Goal: Information Seeking & Learning: Learn about a topic

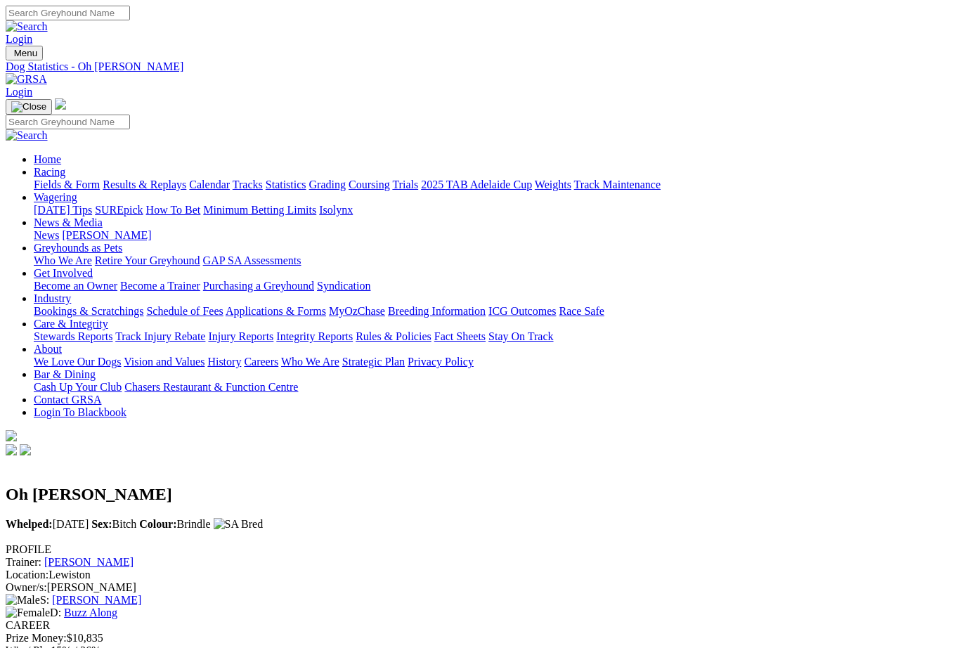
scroll to position [0, 1]
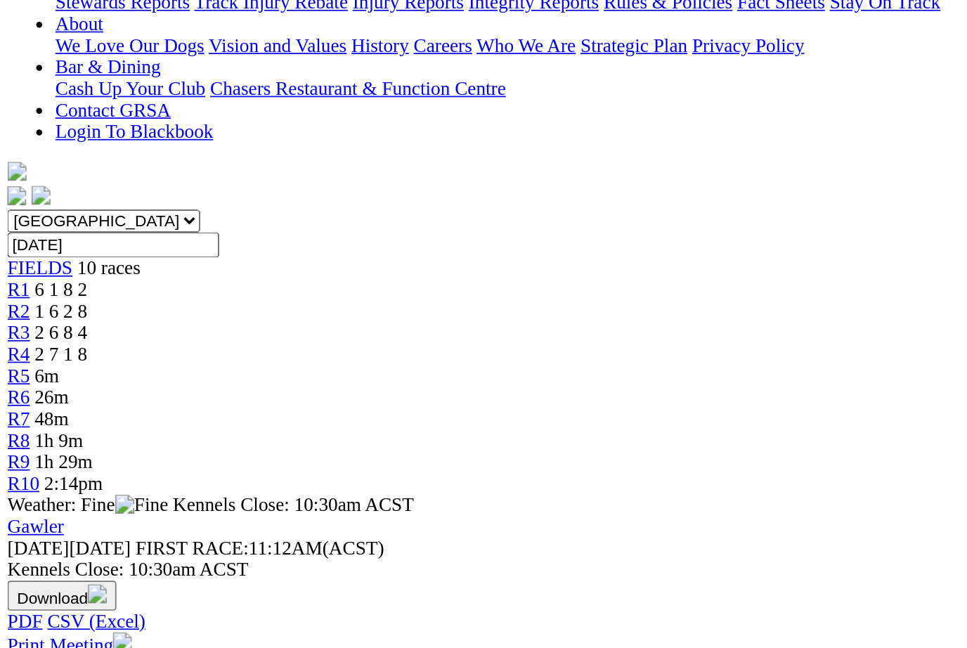
scroll to position [334, 0]
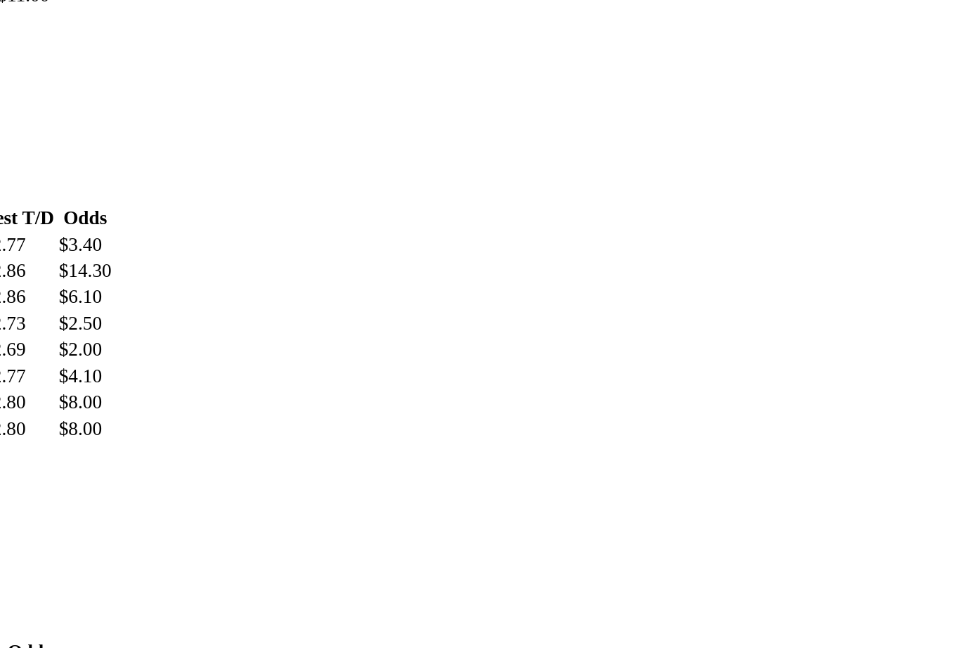
scroll to position [1325, 120]
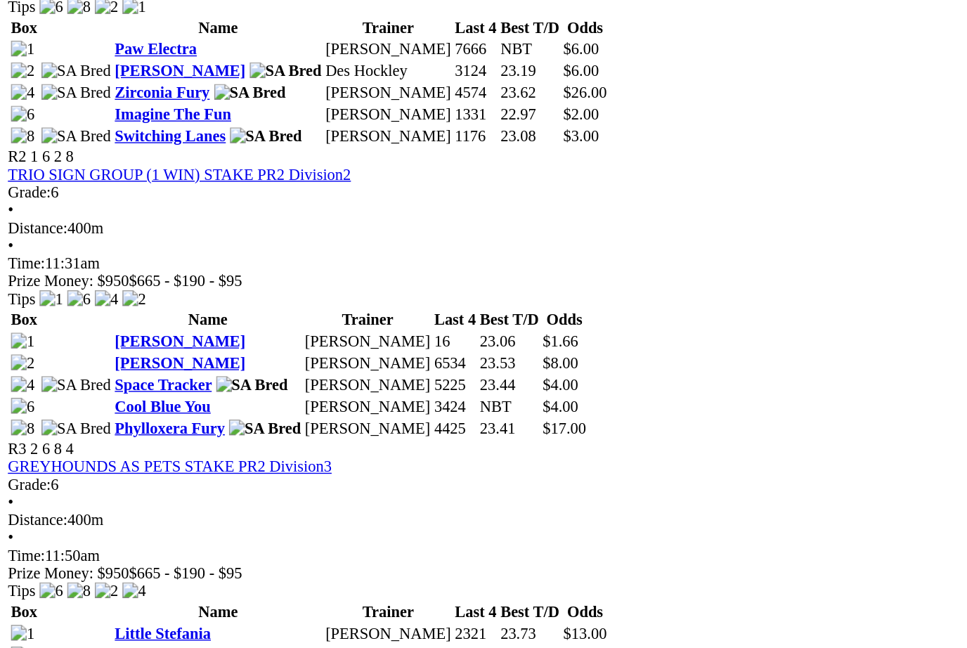
scroll to position [669, 0]
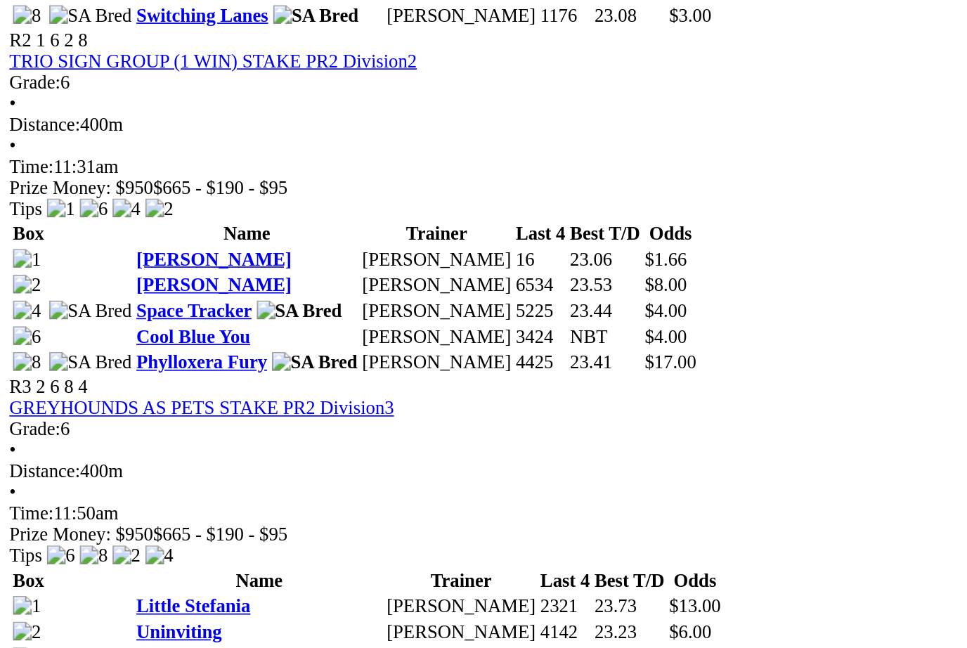
scroll to position [910, 0]
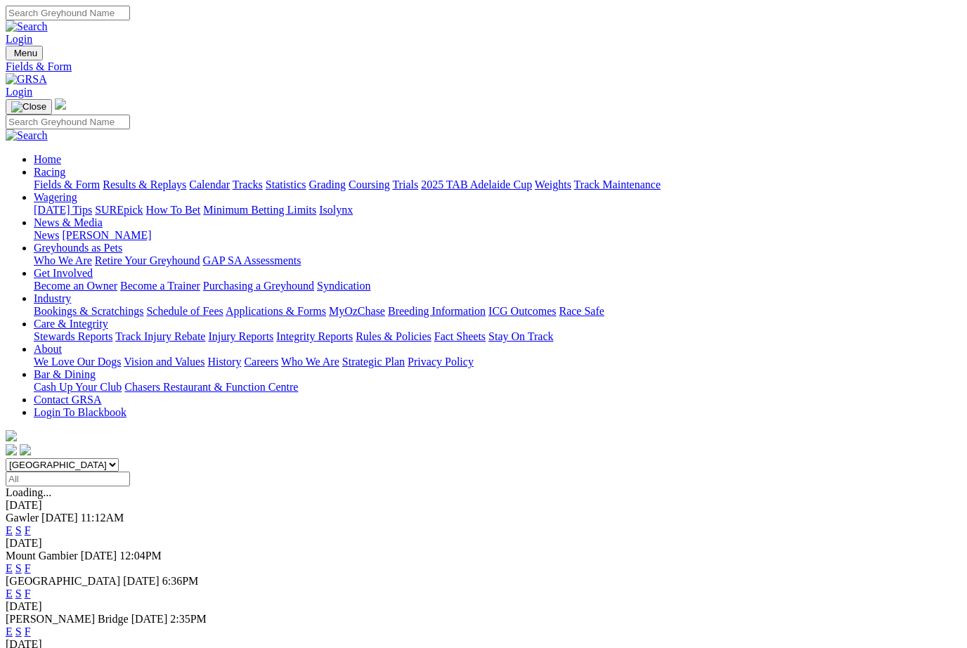
click at [31, 587] on link "F" at bounding box center [28, 593] width 6 height 12
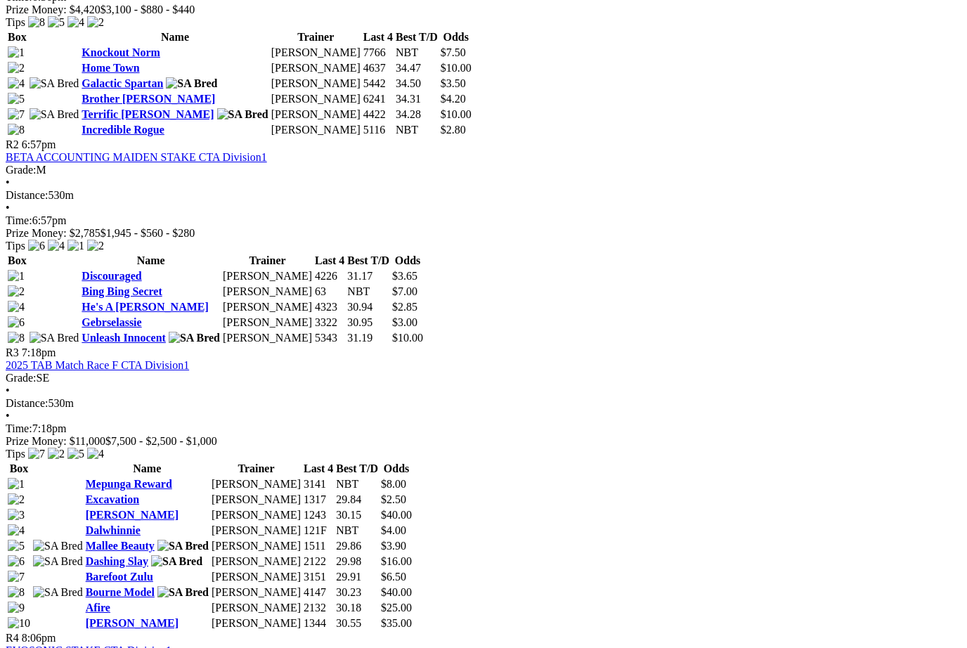
scroll to position [814, 0]
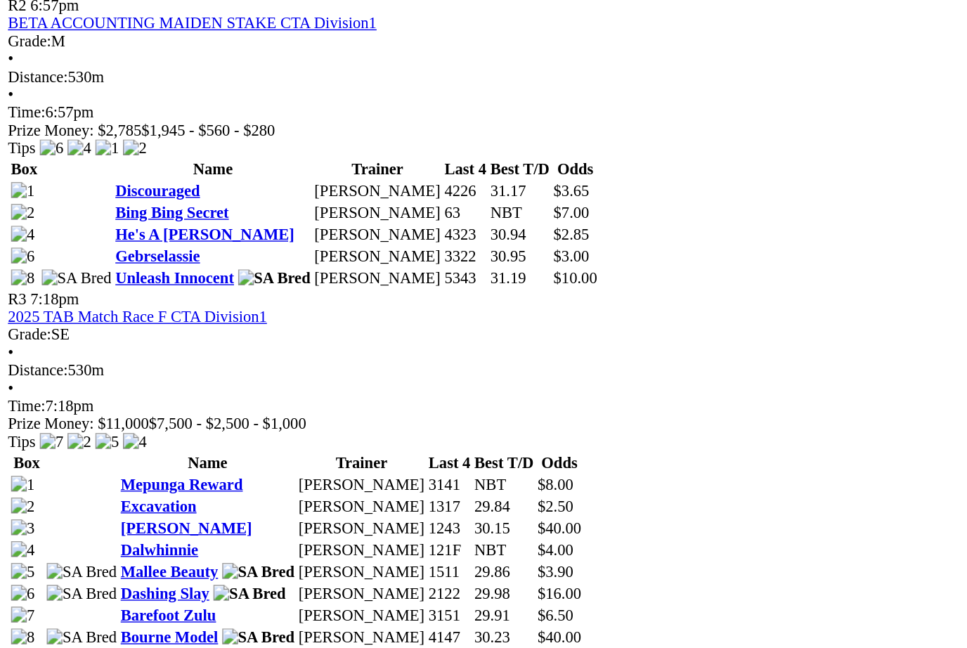
scroll to position [970, 0]
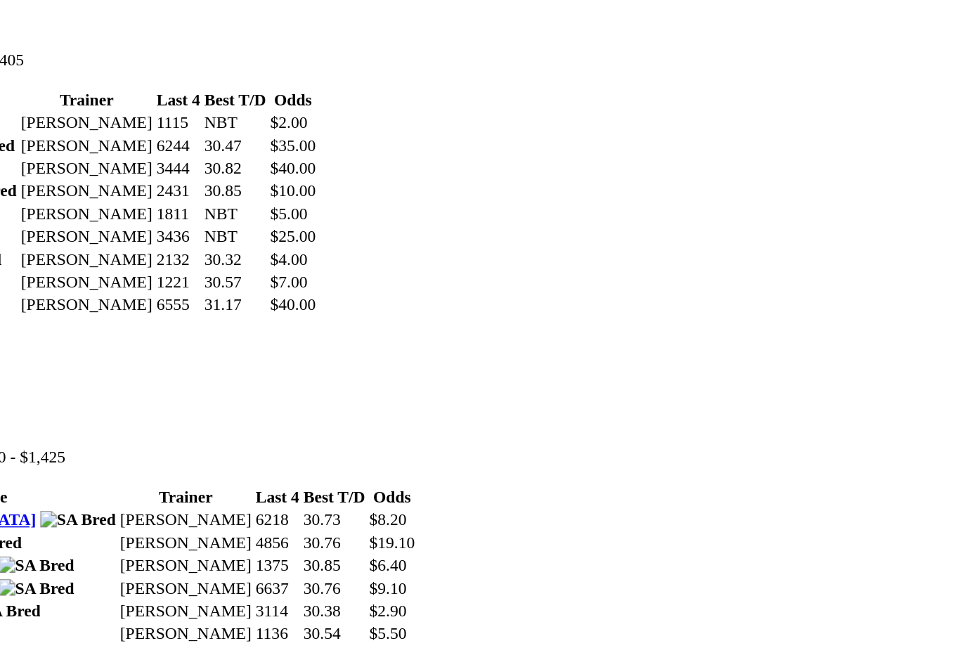
scroll to position [1569, 12]
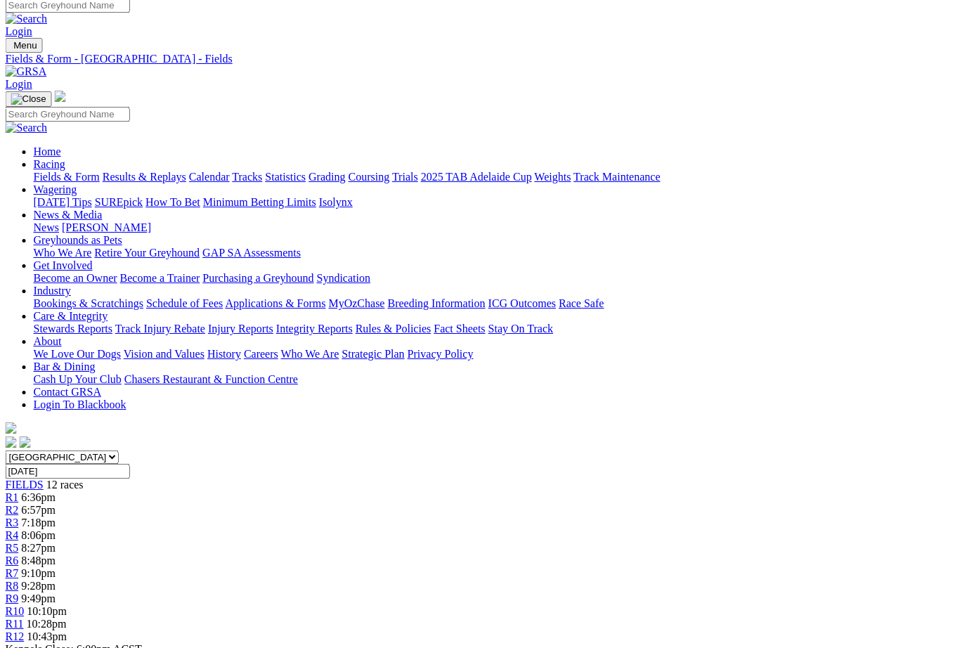
scroll to position [0, 39]
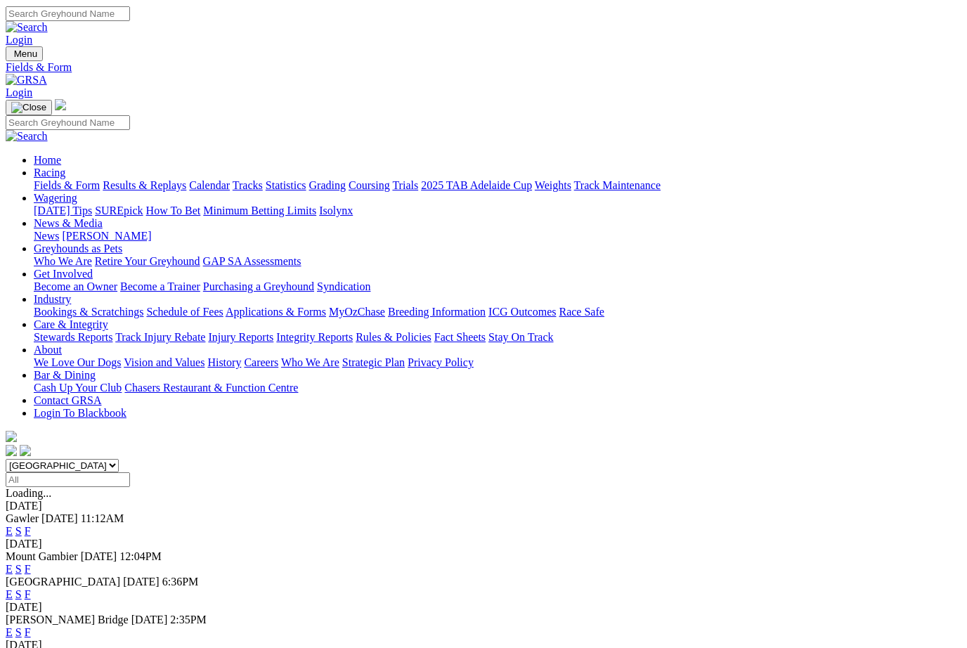
click at [184, 178] on link "Results & Replays" at bounding box center [145, 184] width 84 height 12
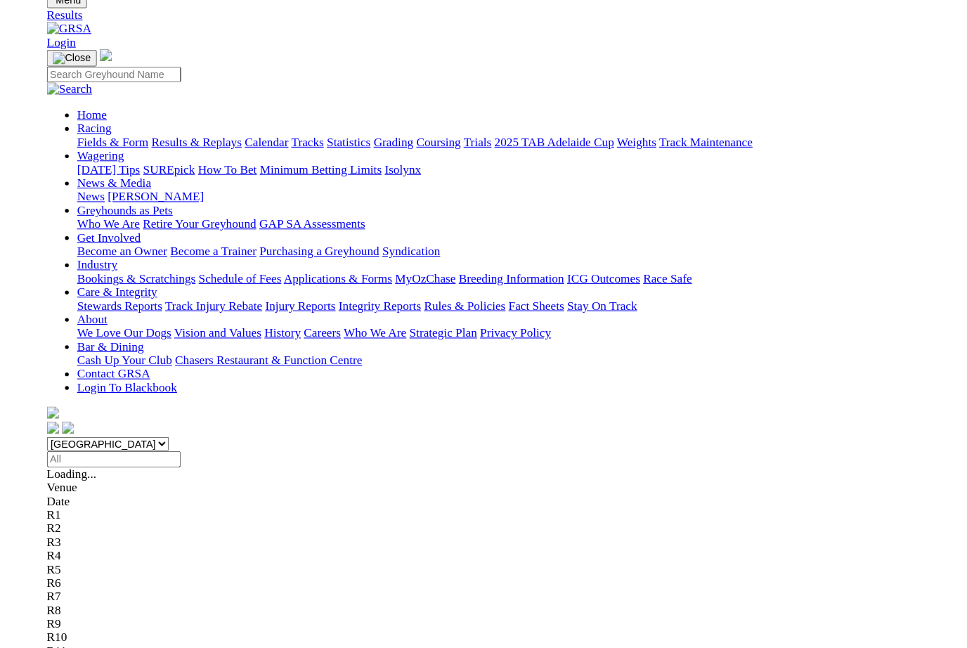
scroll to position [49, 0]
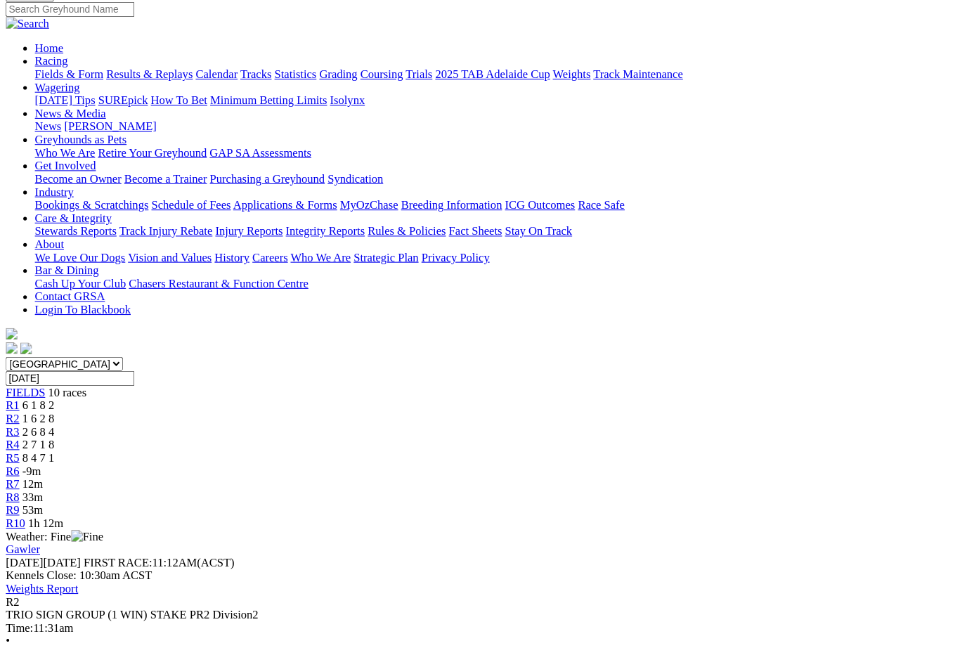
scroll to position [111, 0]
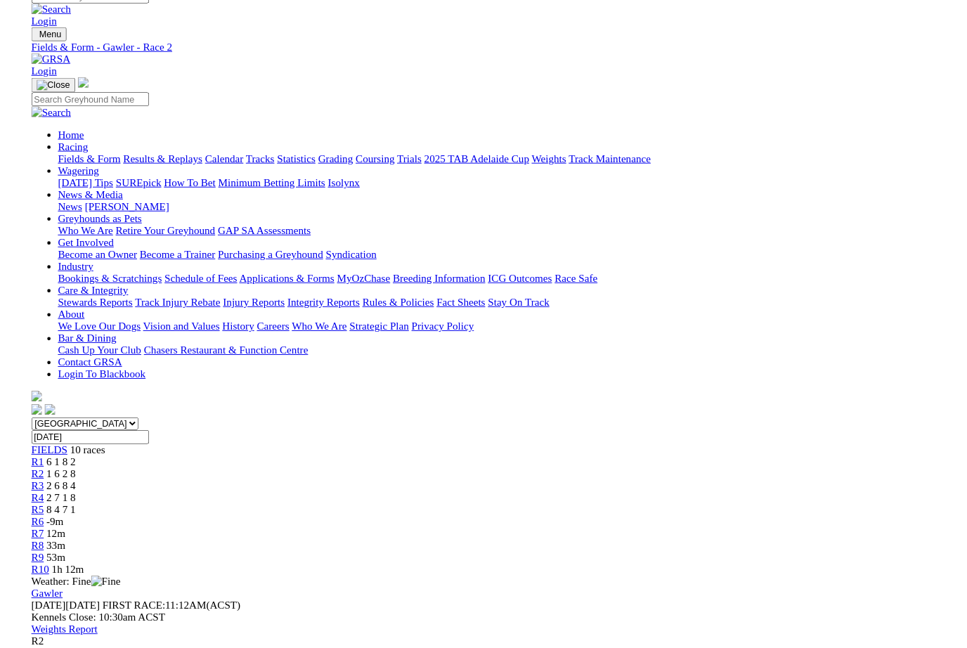
scroll to position [112, 0]
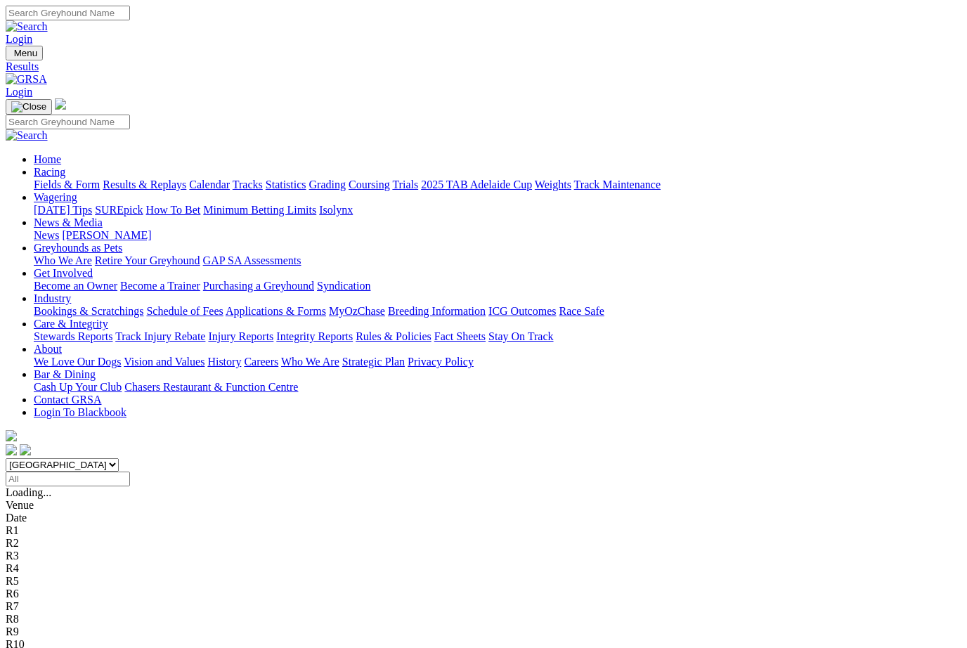
scroll to position [96, 0]
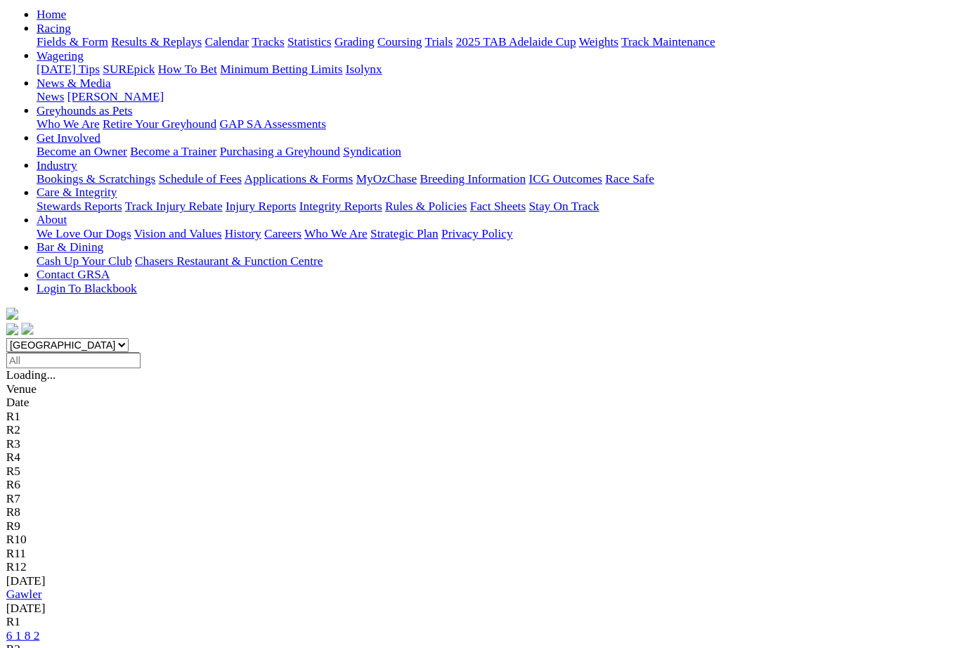
click at [37, 630] on link "6 1 8 2" at bounding box center [21, 636] width 31 height 12
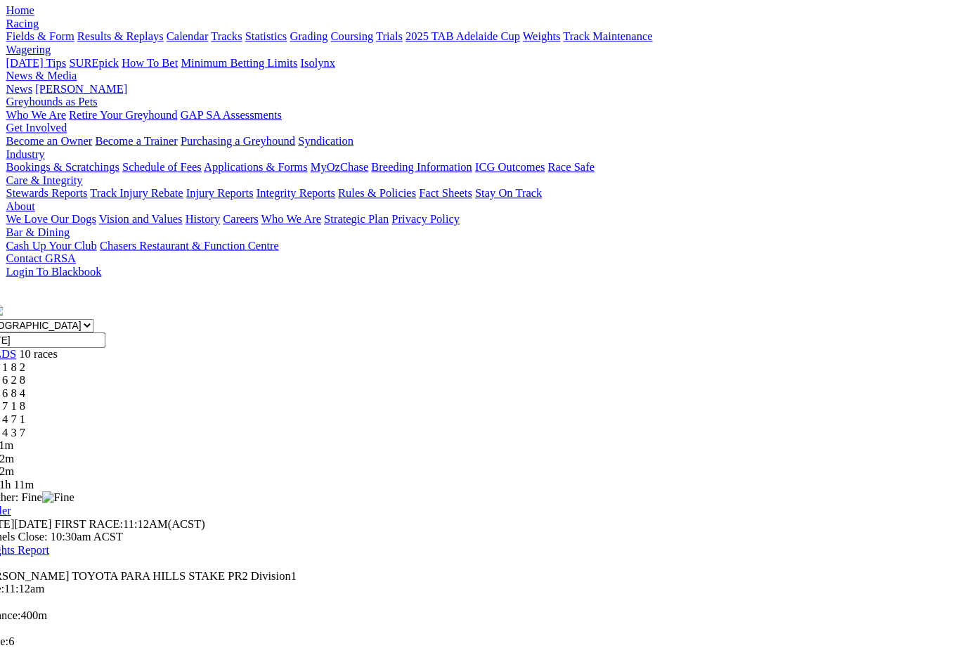
scroll to position [150, 0]
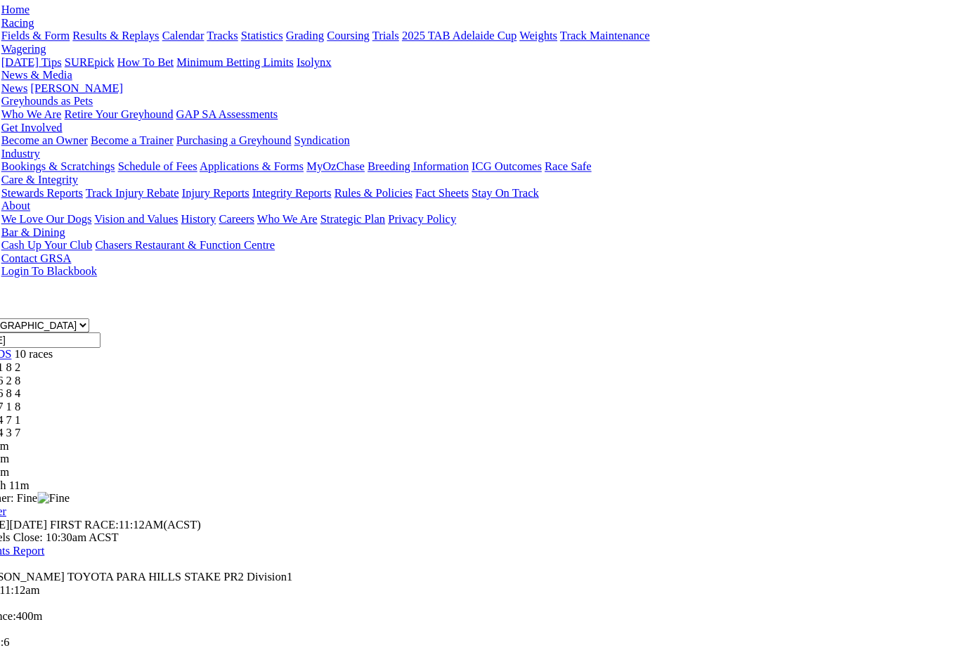
click at [53, 361] on span "1 6 2 8" at bounding box center [37, 367] width 31 height 12
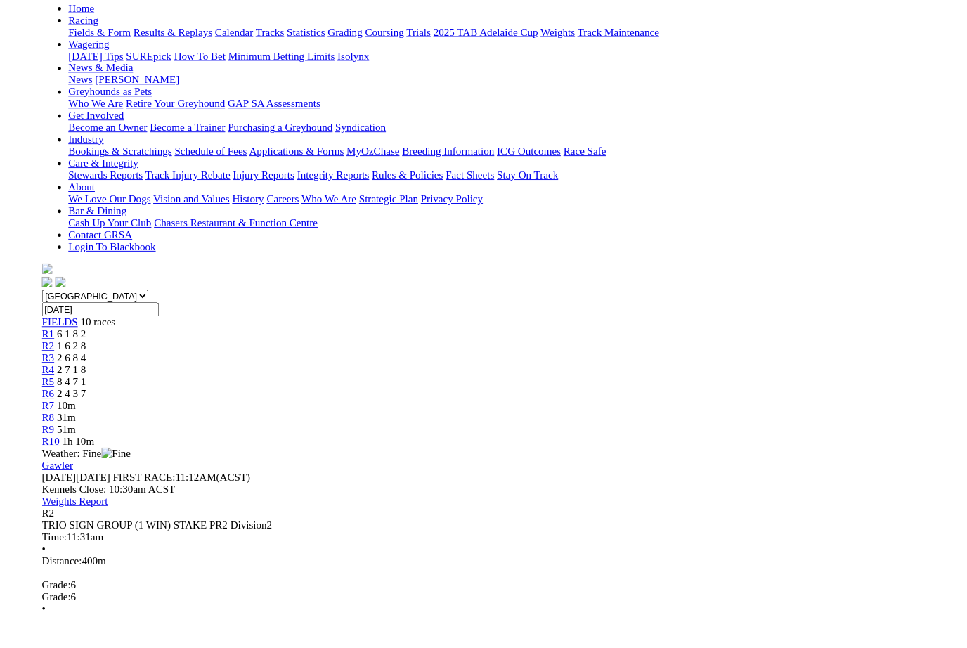
scroll to position [183, 0]
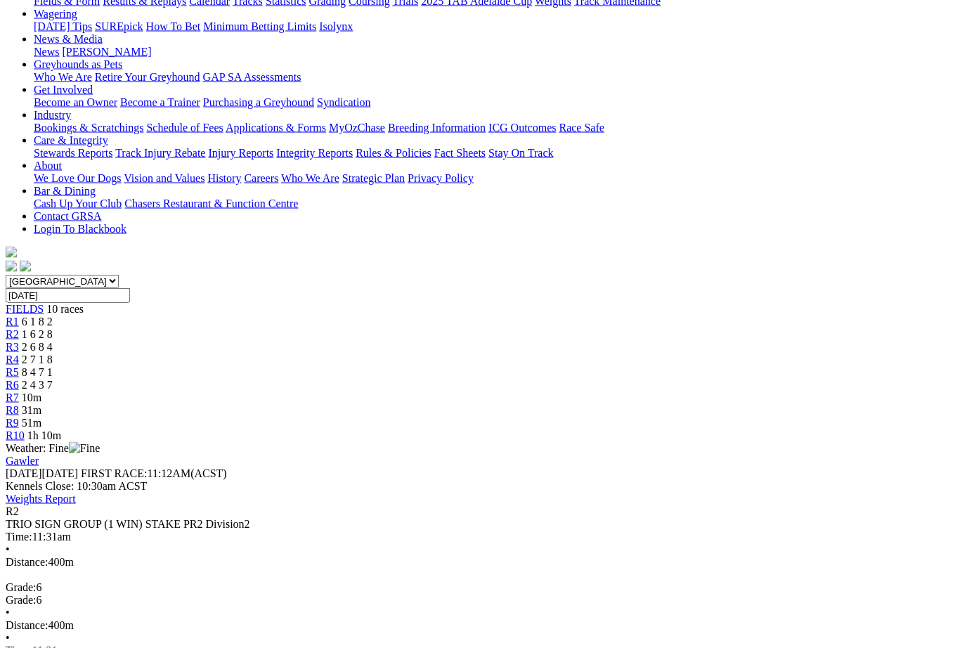
click at [19, 315] on span "R1" at bounding box center [12, 321] width 13 height 12
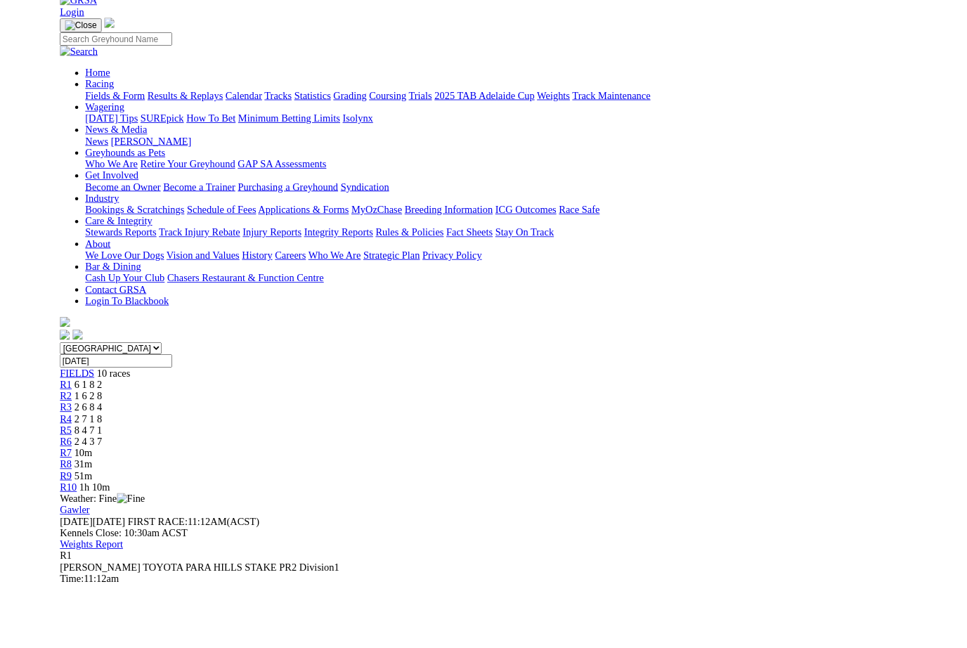
scroll to position [129, 0]
